Goal: Go to known website: Access a specific website the user already knows

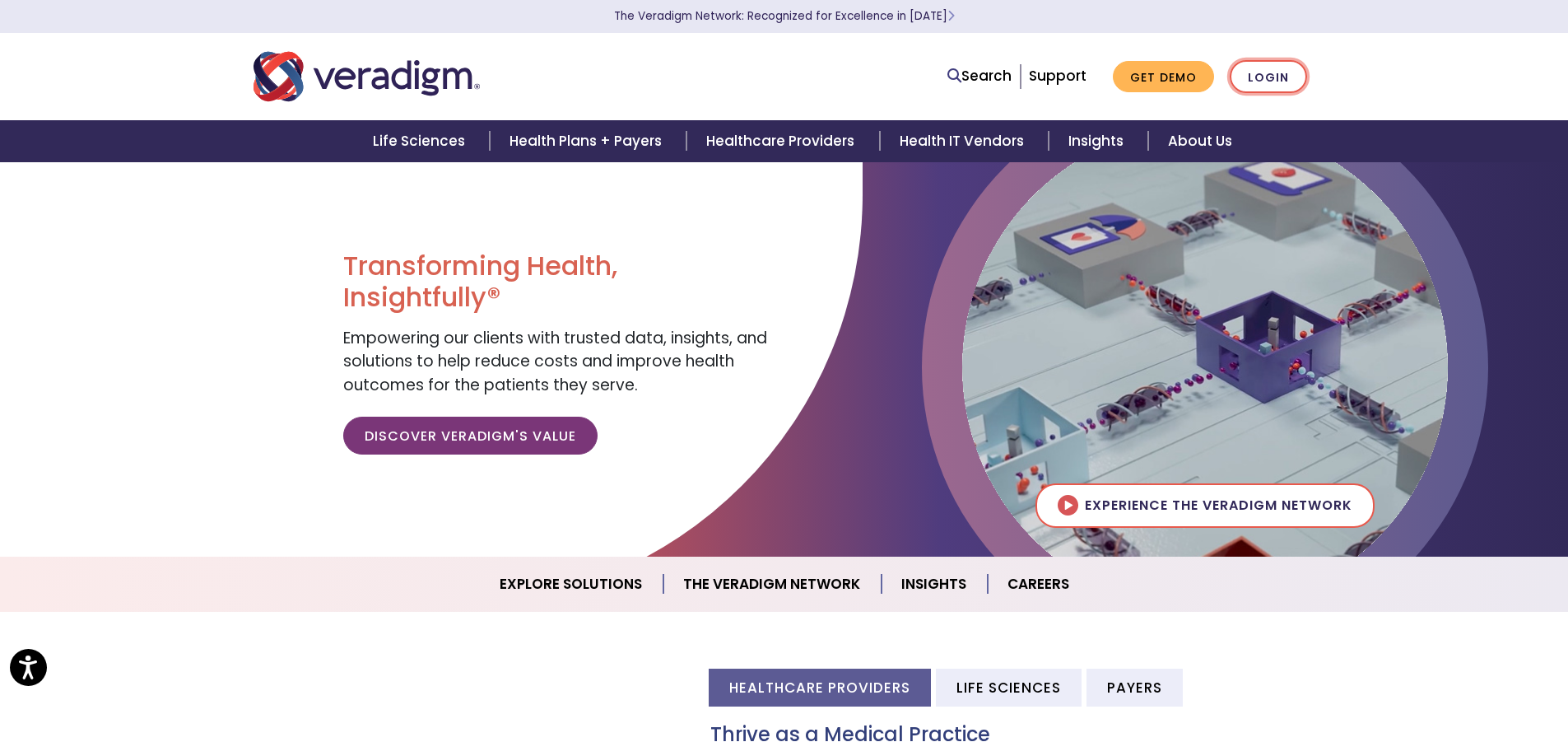
click at [1267, 83] on link "Login" at bounding box center [1268, 76] width 77 height 34
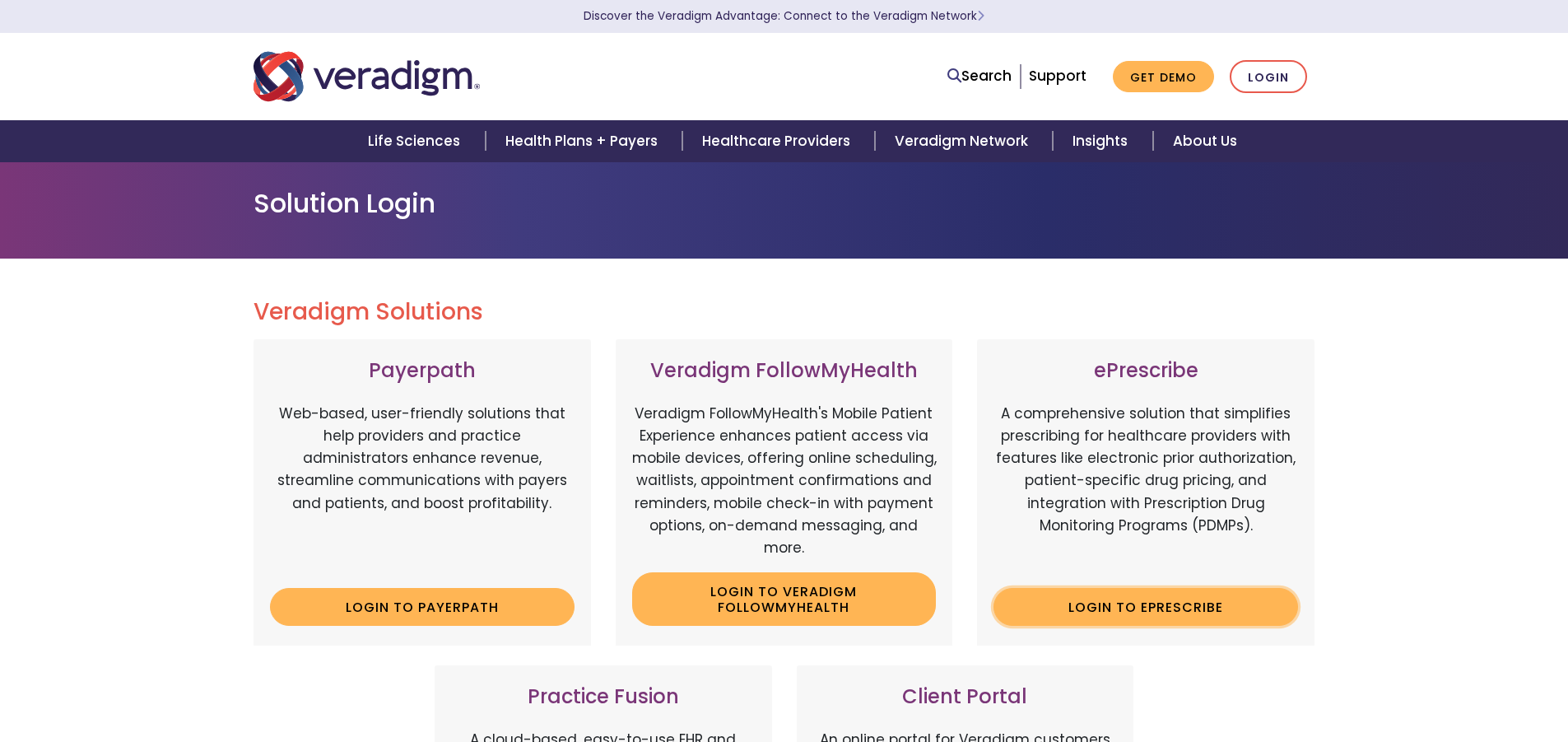
click at [1107, 626] on link "Login to ePrescribe" at bounding box center [1146, 606] width 305 height 38
